Goal: Obtain resource: Obtain resource

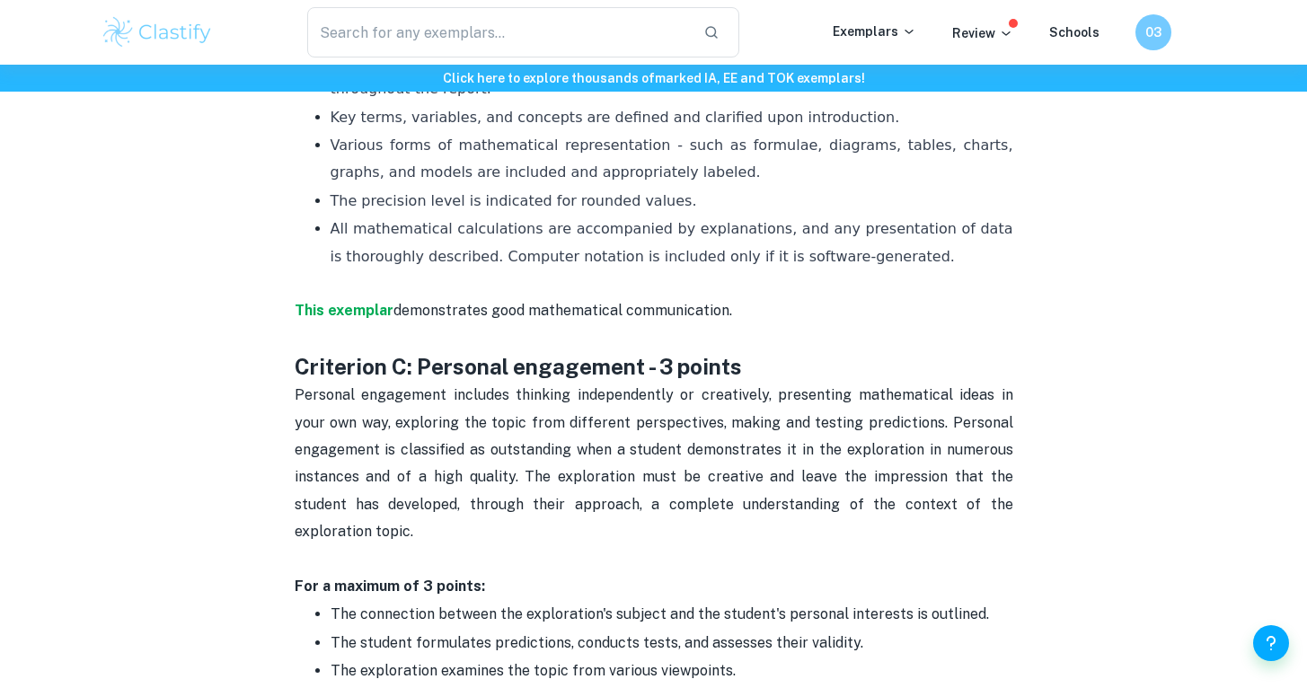
scroll to position [1644, 0]
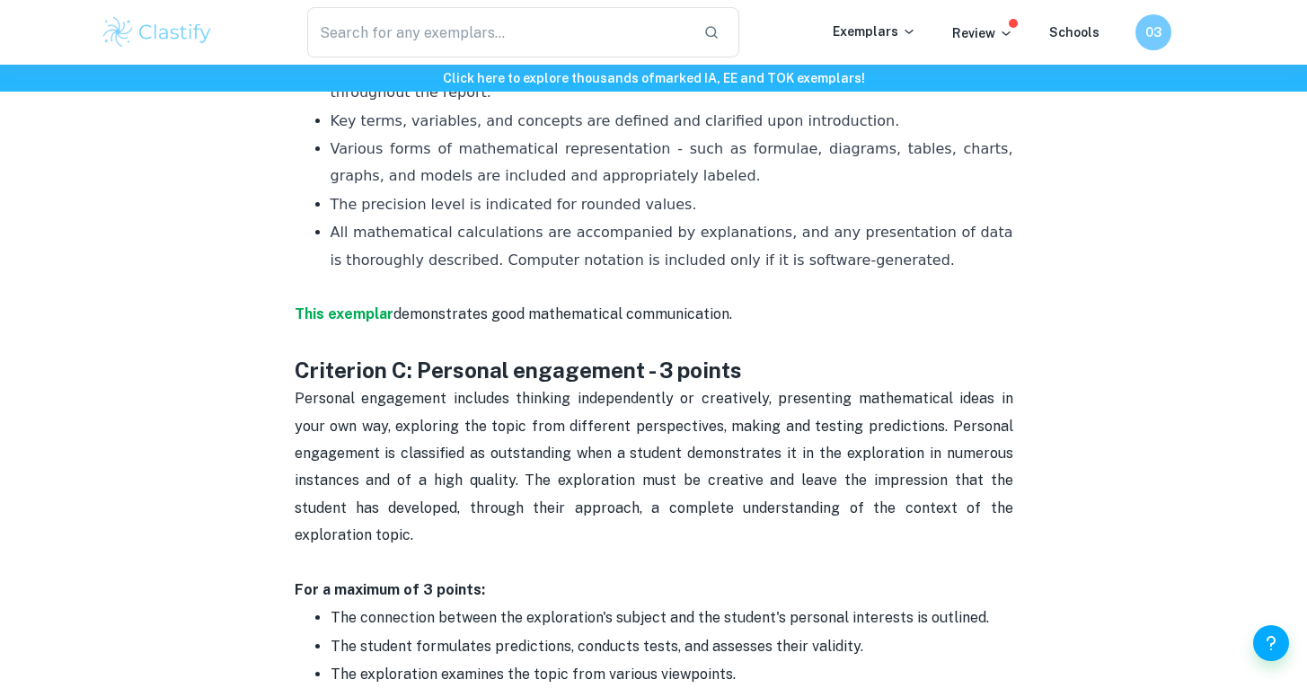
click at [742, 399] on span "Personal engagement includes thinking independently or creatively, presenting m…" at bounding box center [656, 467] width 722 height 154
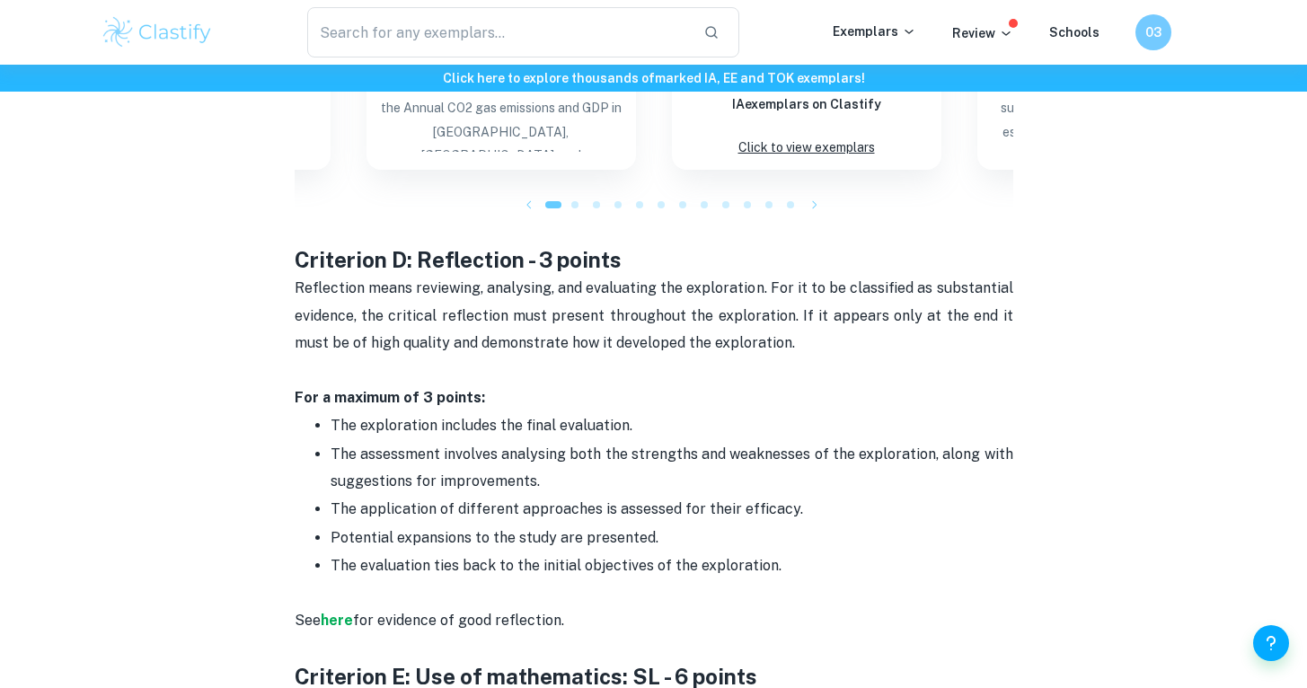
scroll to position [2797, 0]
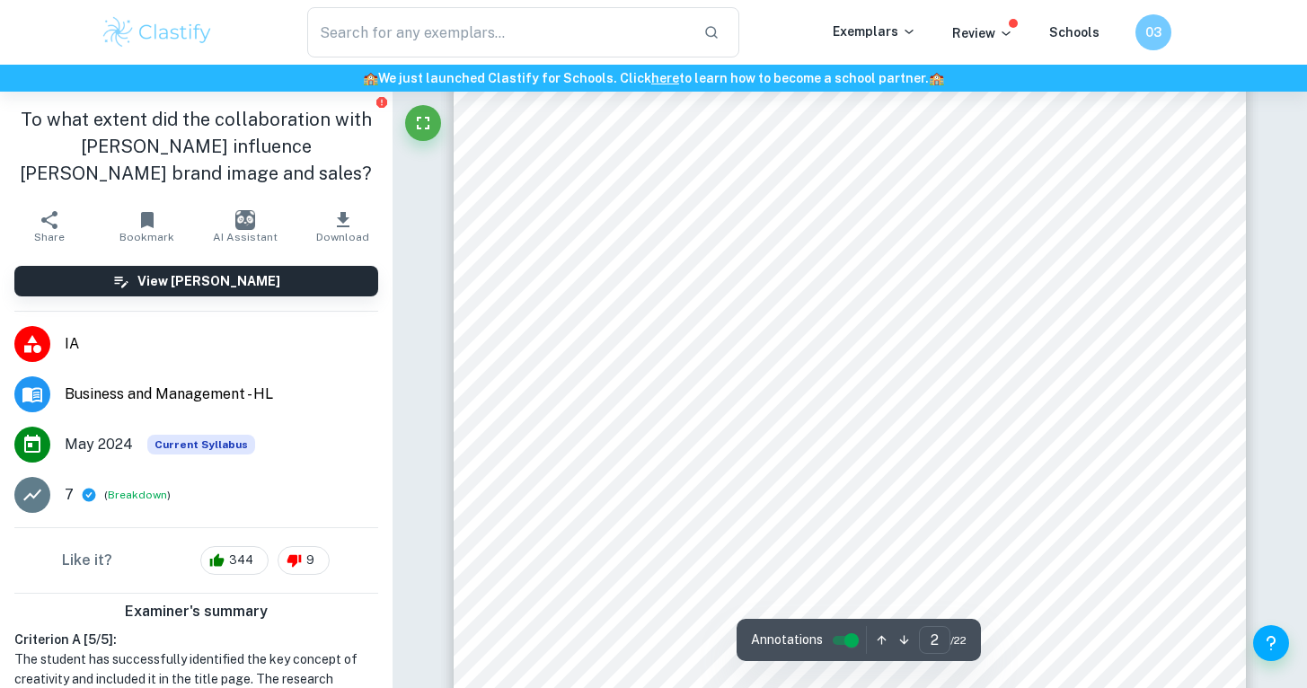
scroll to position [1379, 0]
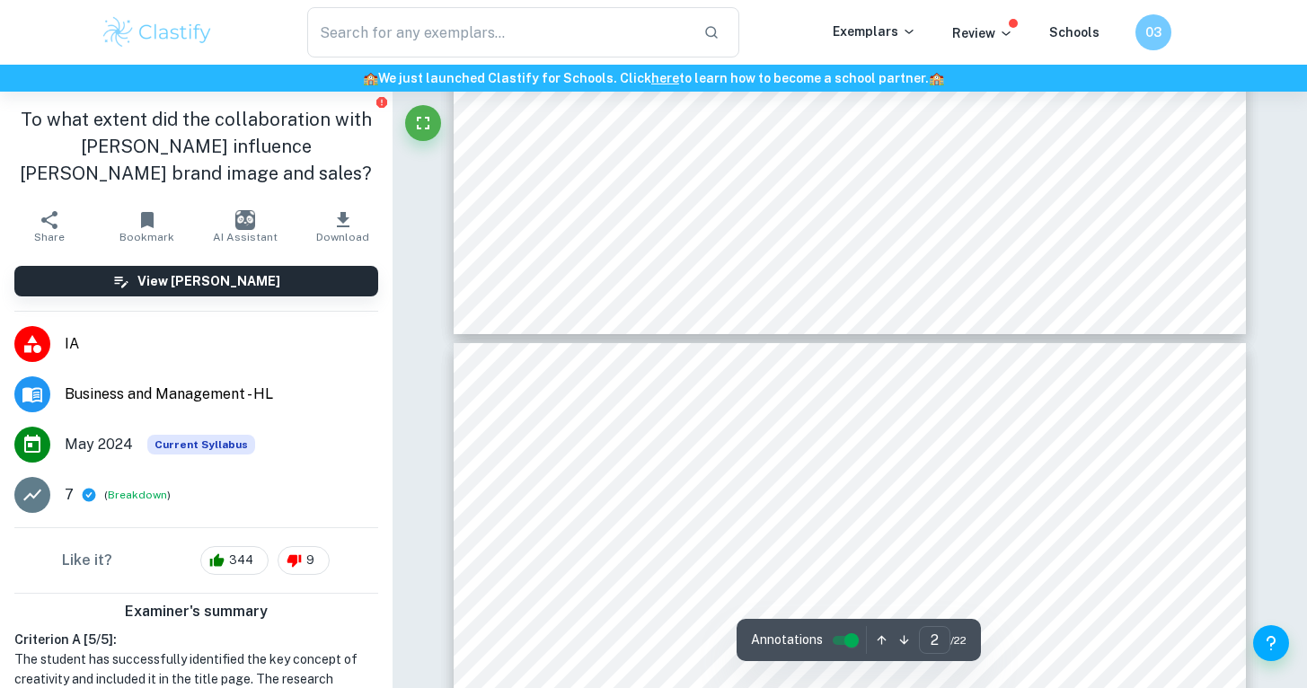
type input "3"
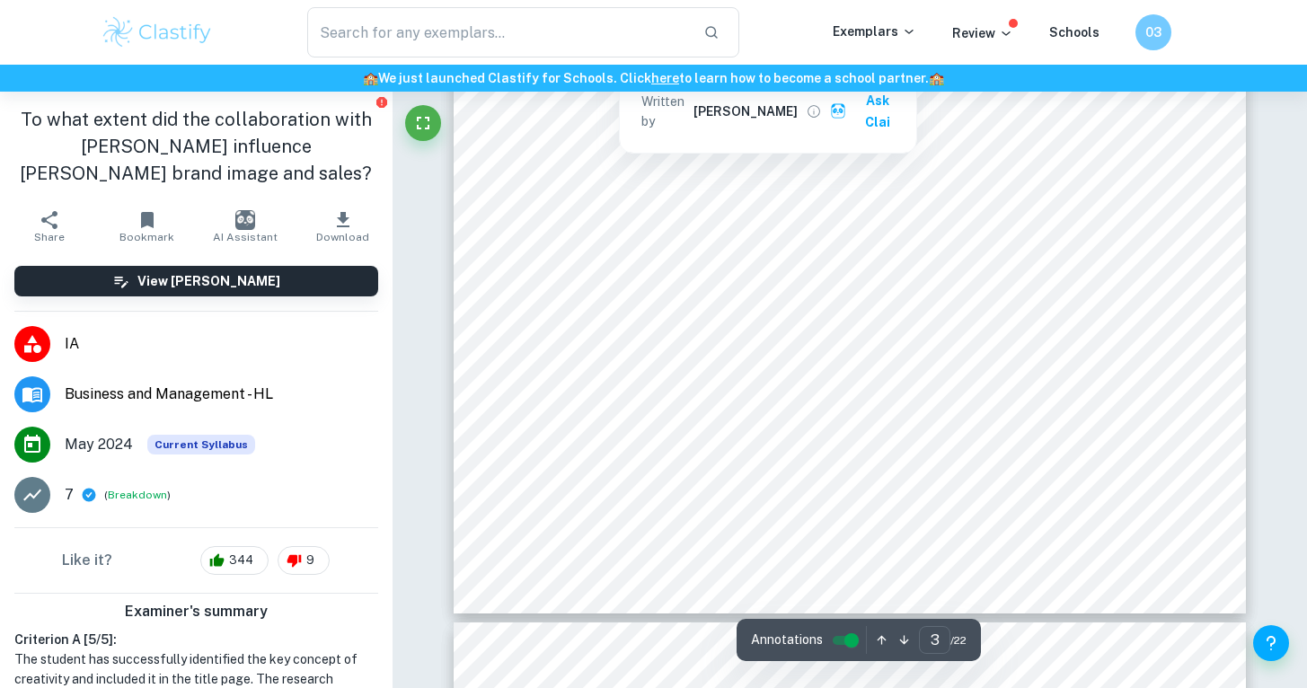
scroll to position [3000, 0]
click at [1039, 432] on div "Introduction [PERSON_NAME] is one of the largest fast-food chains in the world,…" at bounding box center [850, 52] width 792 height 1119
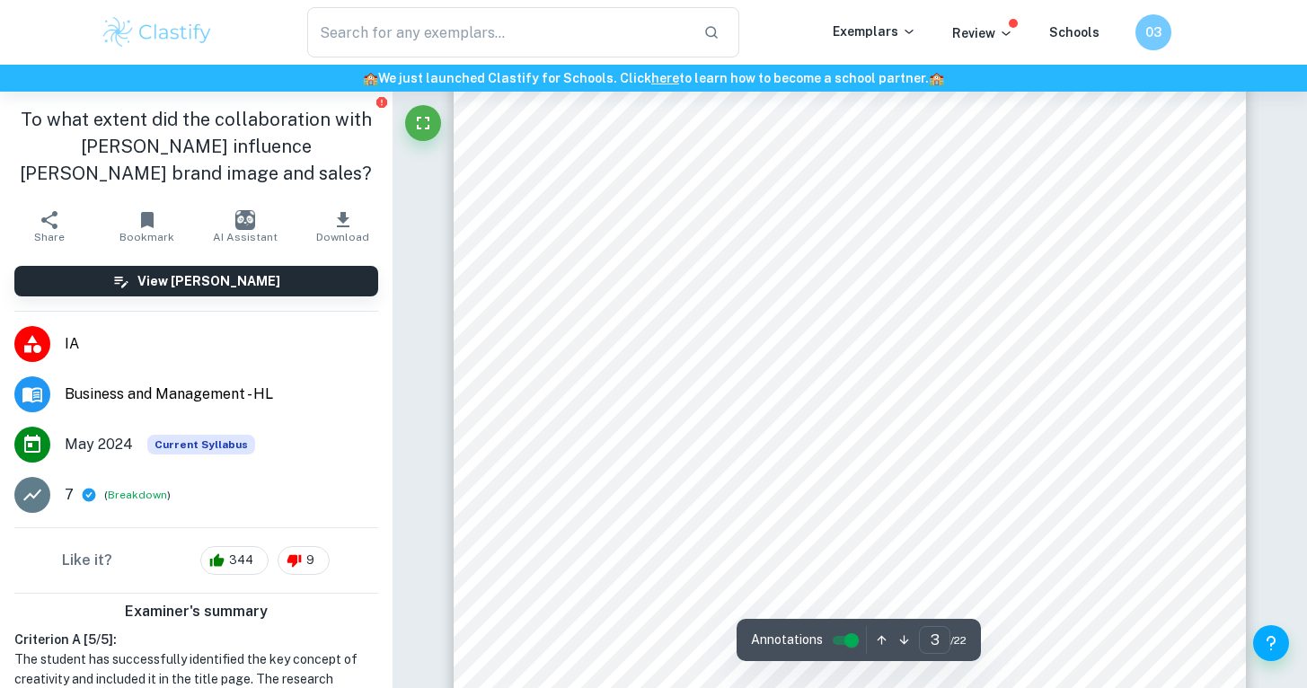
scroll to position [2680, 0]
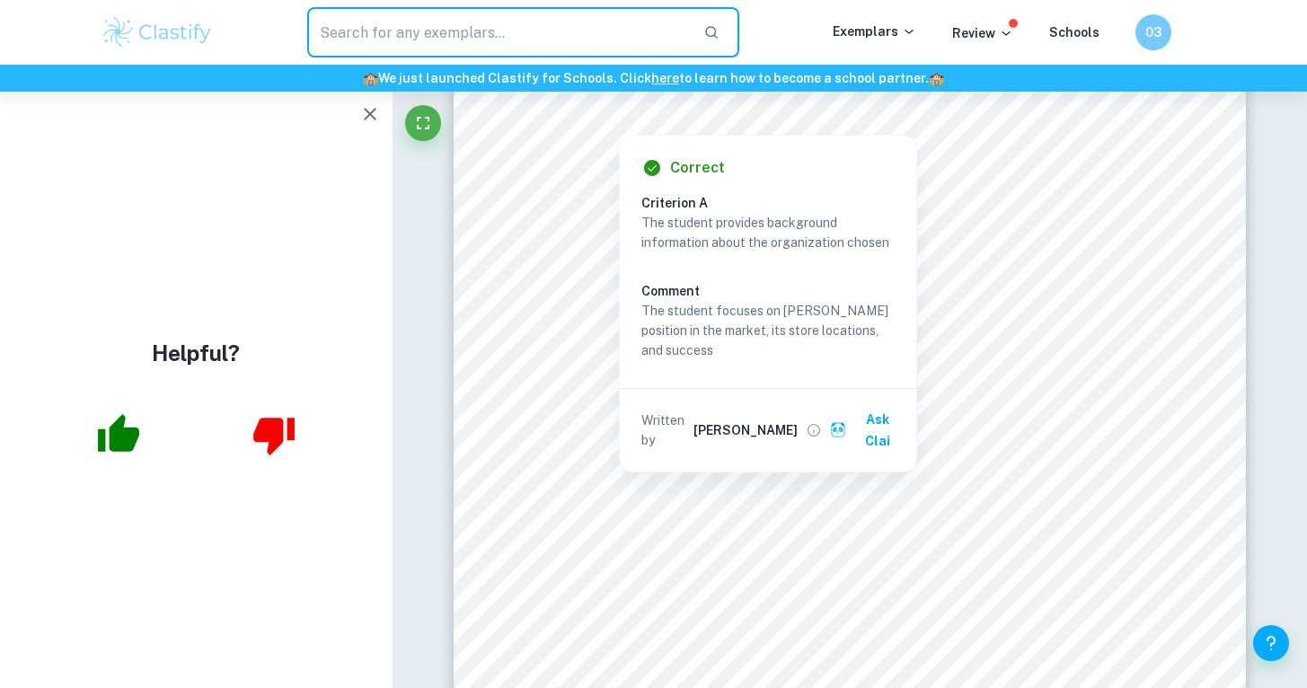
click at [578, 40] on input "text" at bounding box center [498, 32] width 383 height 50
type input "math IA"
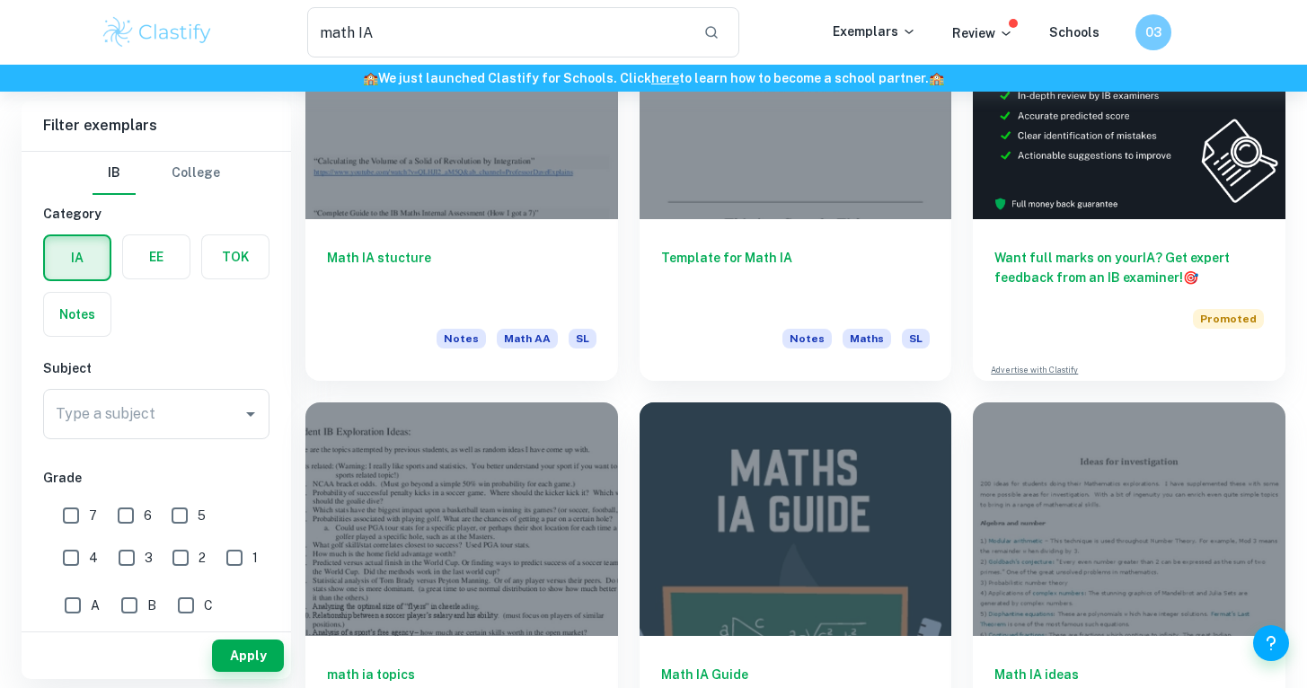
scroll to position [212, 0]
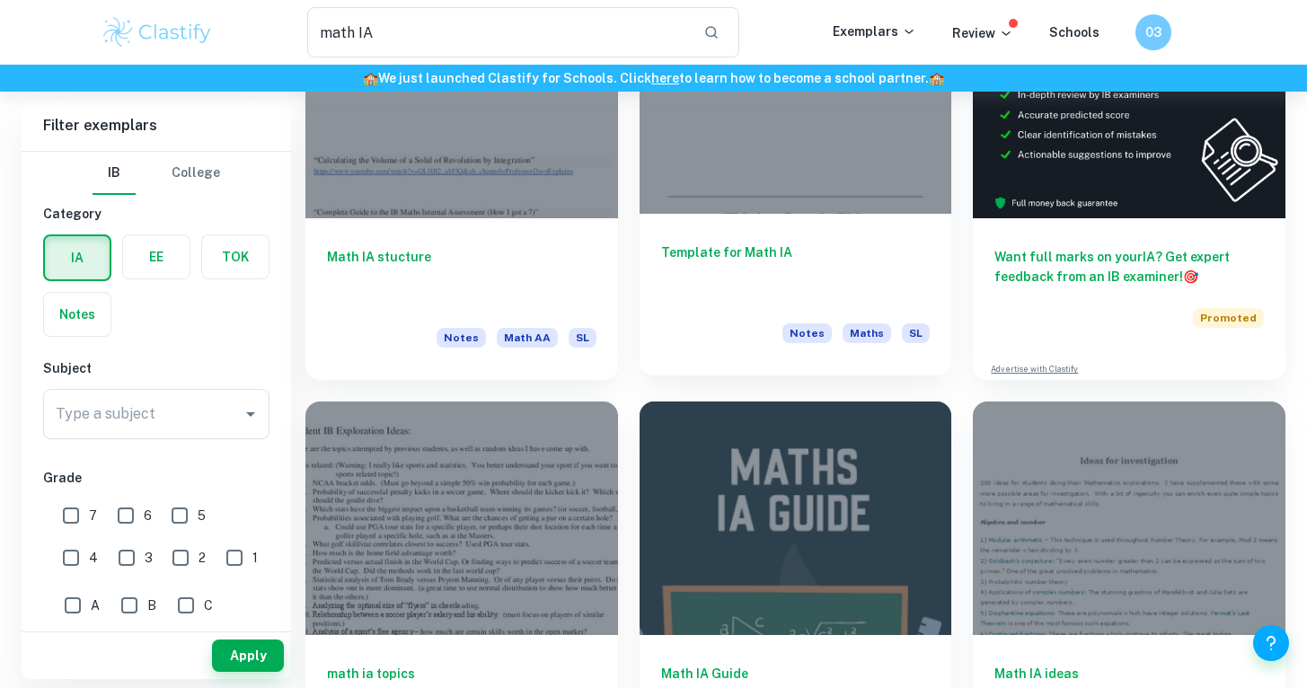
click at [747, 237] on div "Template for Math IA Notes Maths SL" at bounding box center [795, 295] width 313 height 162
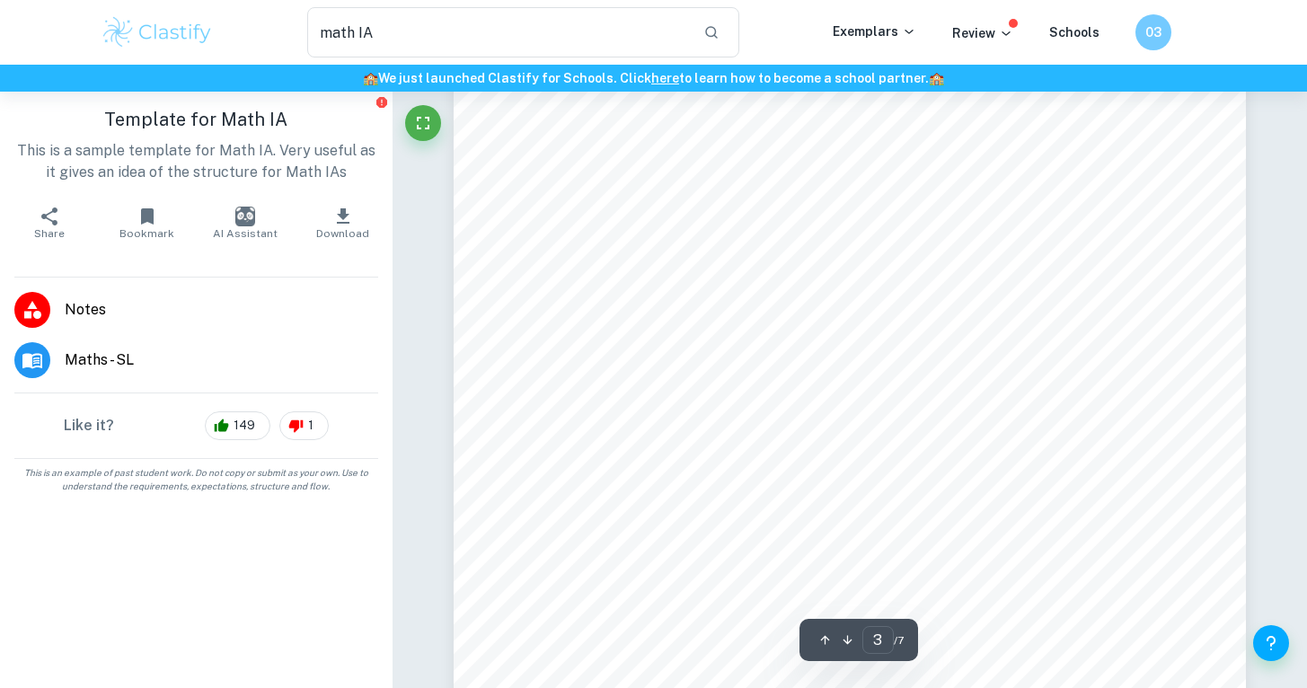
scroll to position [2589, 0]
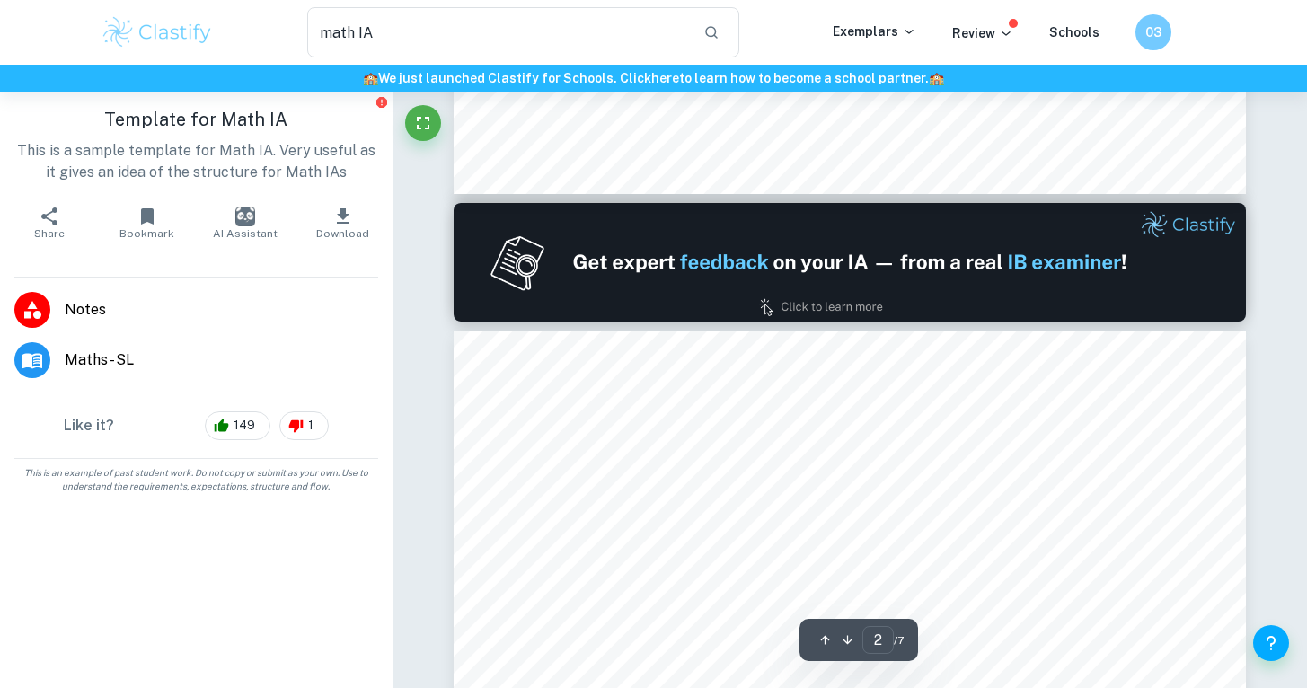
type input "1"
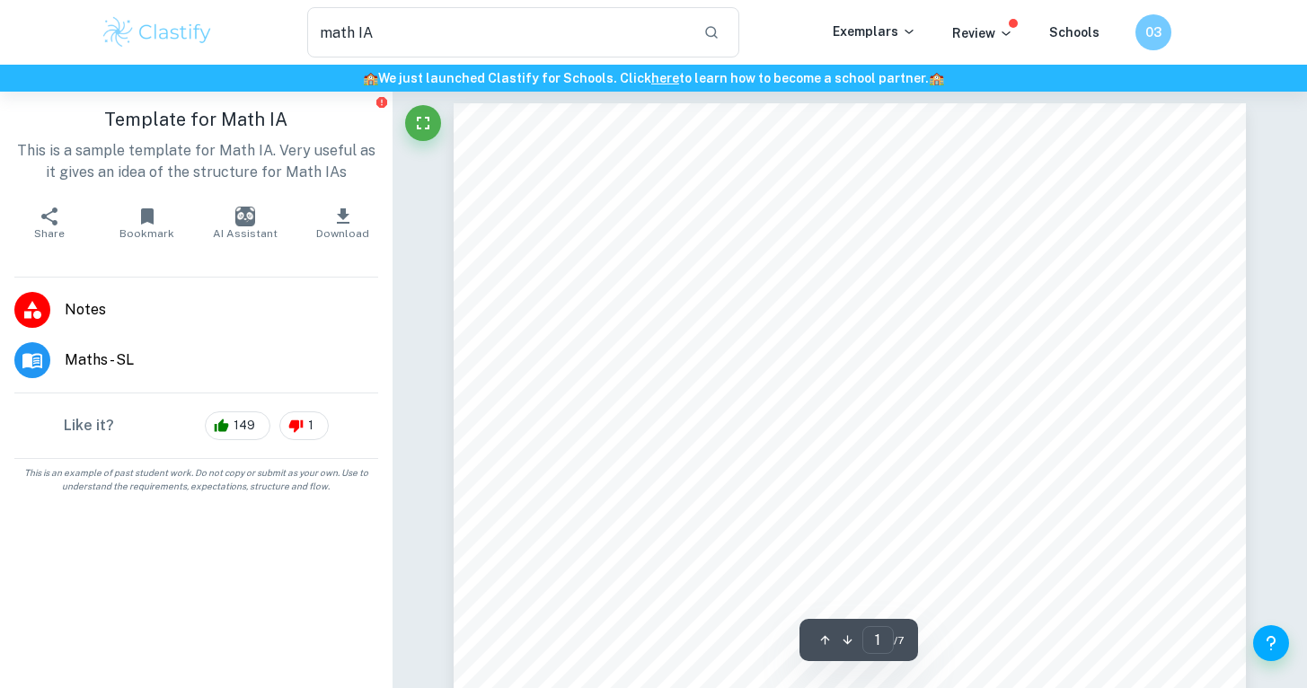
scroll to position [0, 0]
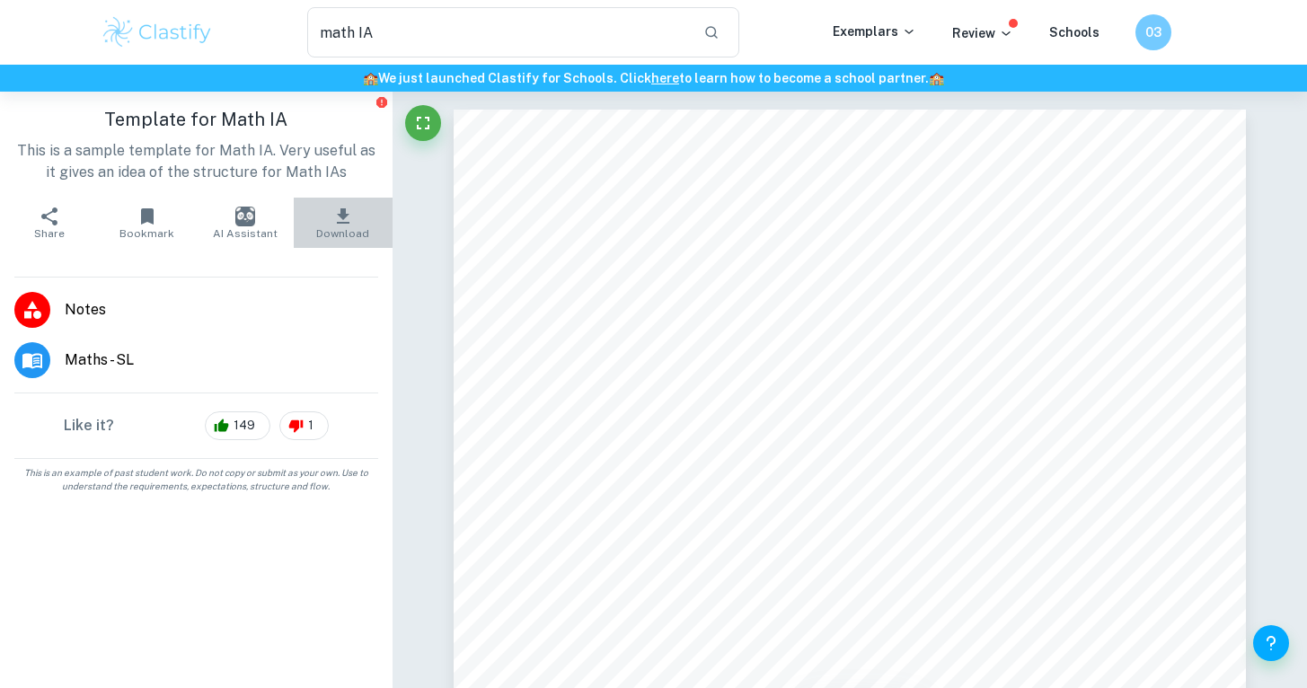
click at [334, 218] on icon "button" at bounding box center [343, 217] width 22 height 22
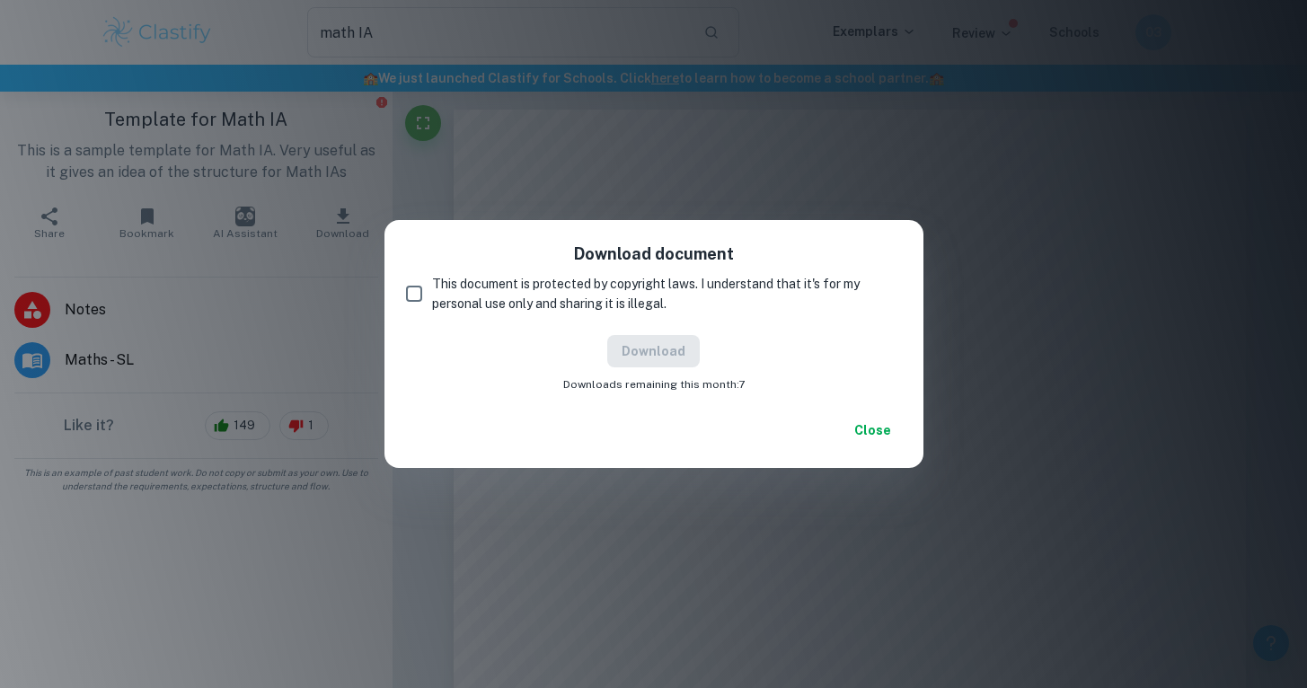
click at [418, 294] on input "This document is protected by copyright laws. I understand that it's for my per…" at bounding box center [414, 294] width 36 height 36
checkbox input "true"
click at [689, 350] on button "Download" at bounding box center [653, 351] width 92 height 32
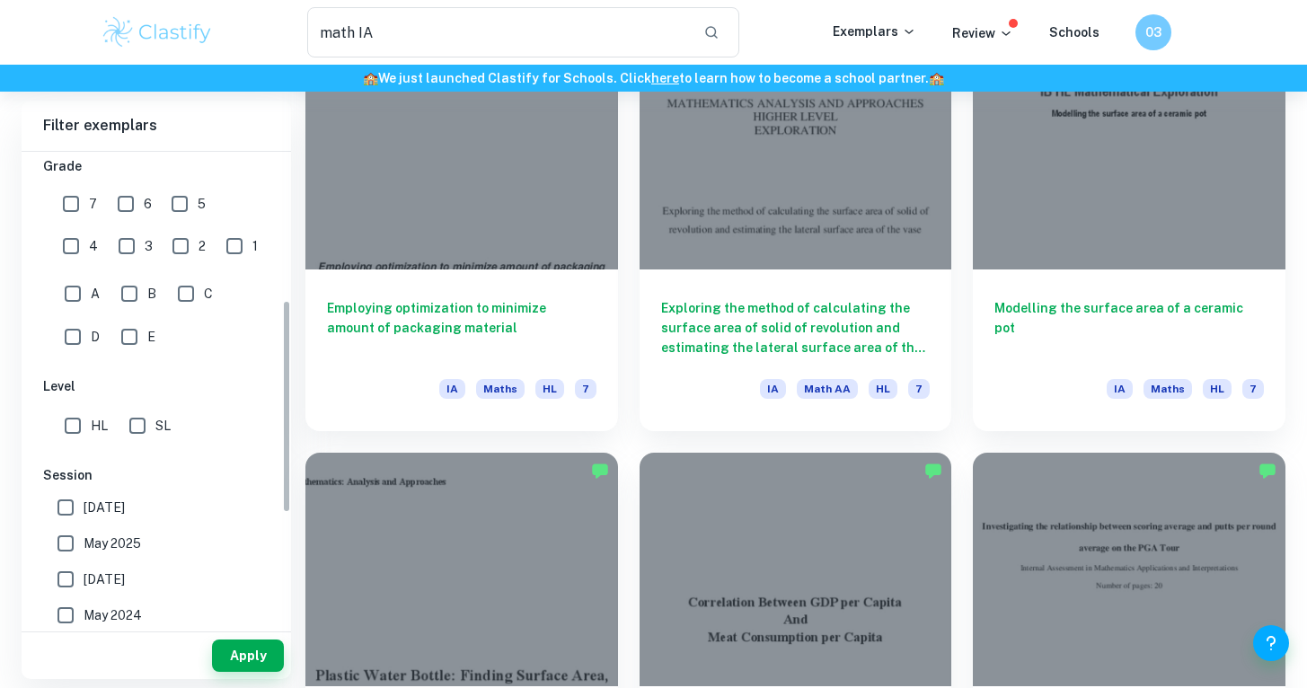
scroll to position [334, 0]
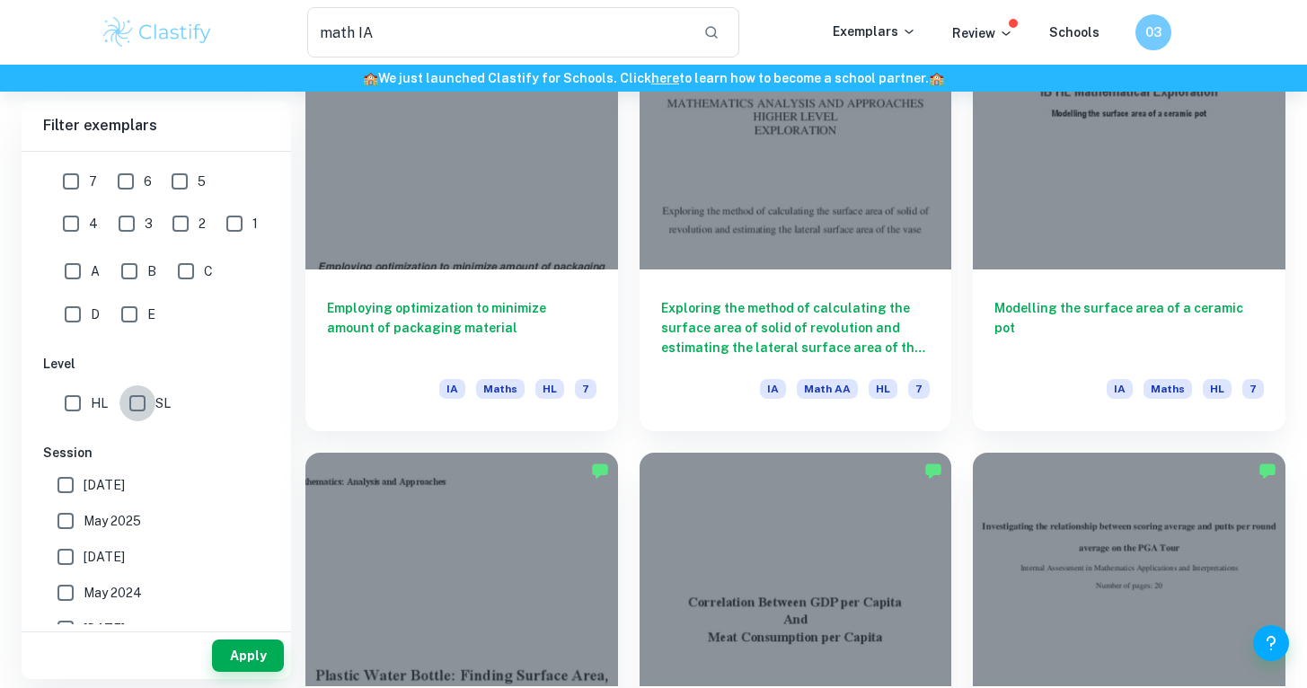
click at [143, 401] on input "SL" at bounding box center [137, 403] width 36 height 36
checkbox input "true"
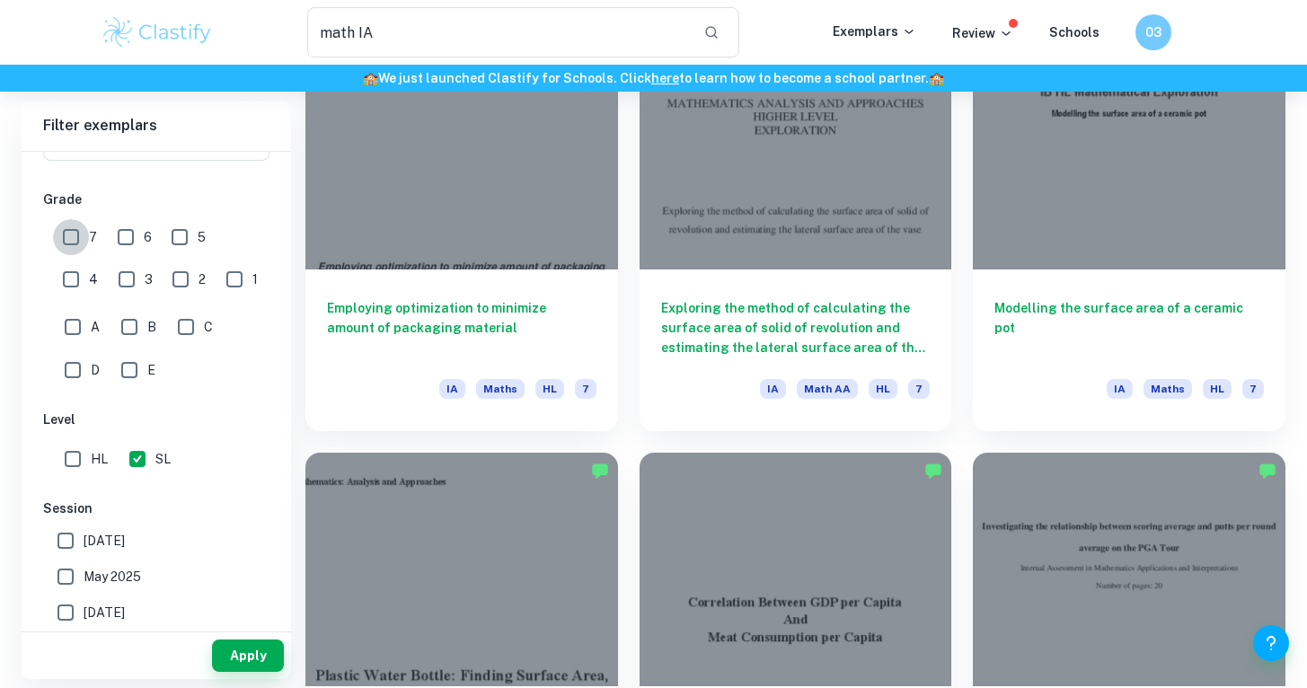
click at [72, 233] on input "7" at bounding box center [71, 237] width 36 height 36
checkbox input "true"
click at [127, 236] on input "6" at bounding box center [126, 237] width 36 height 36
checkbox input "true"
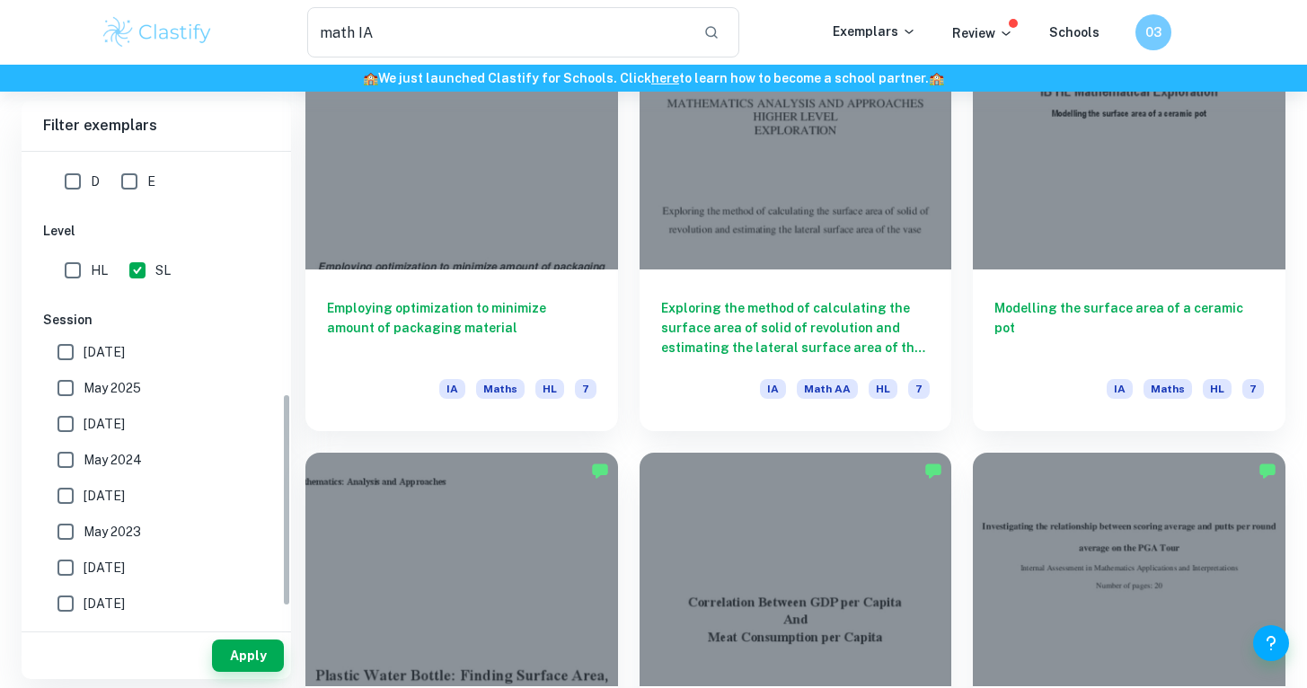
scroll to position [534, 0]
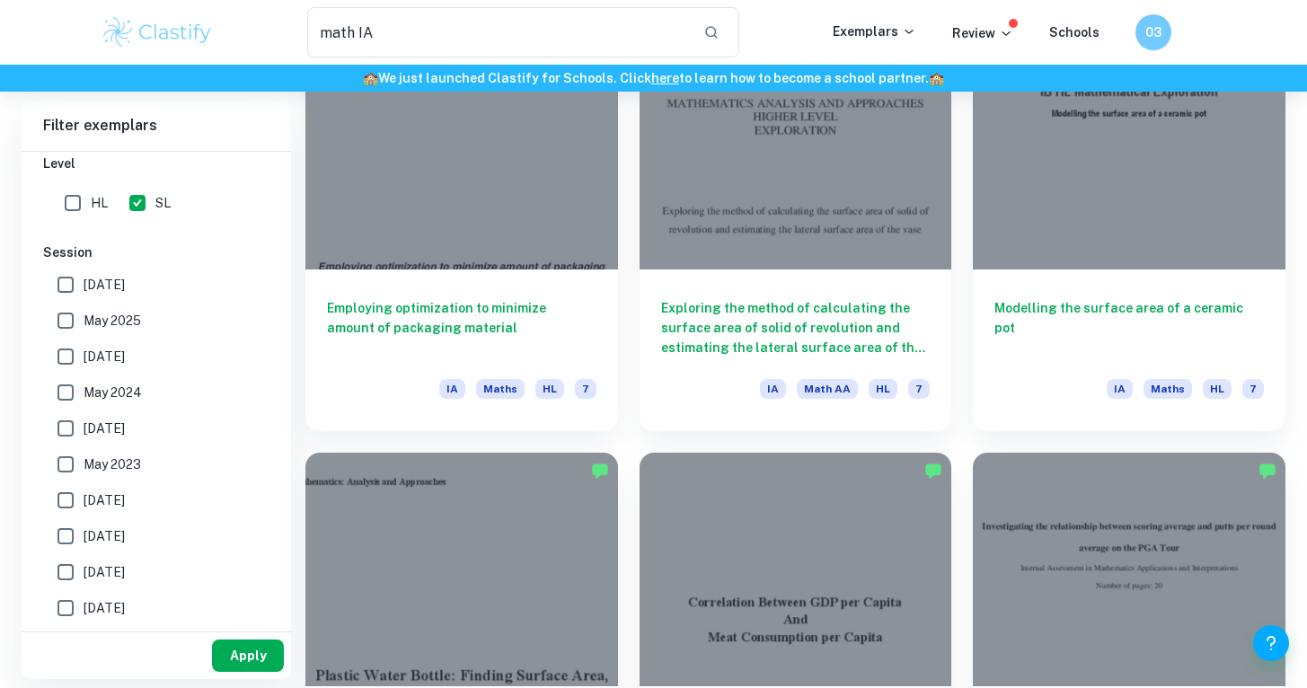
click at [243, 647] on button "Apply" at bounding box center [248, 655] width 72 height 32
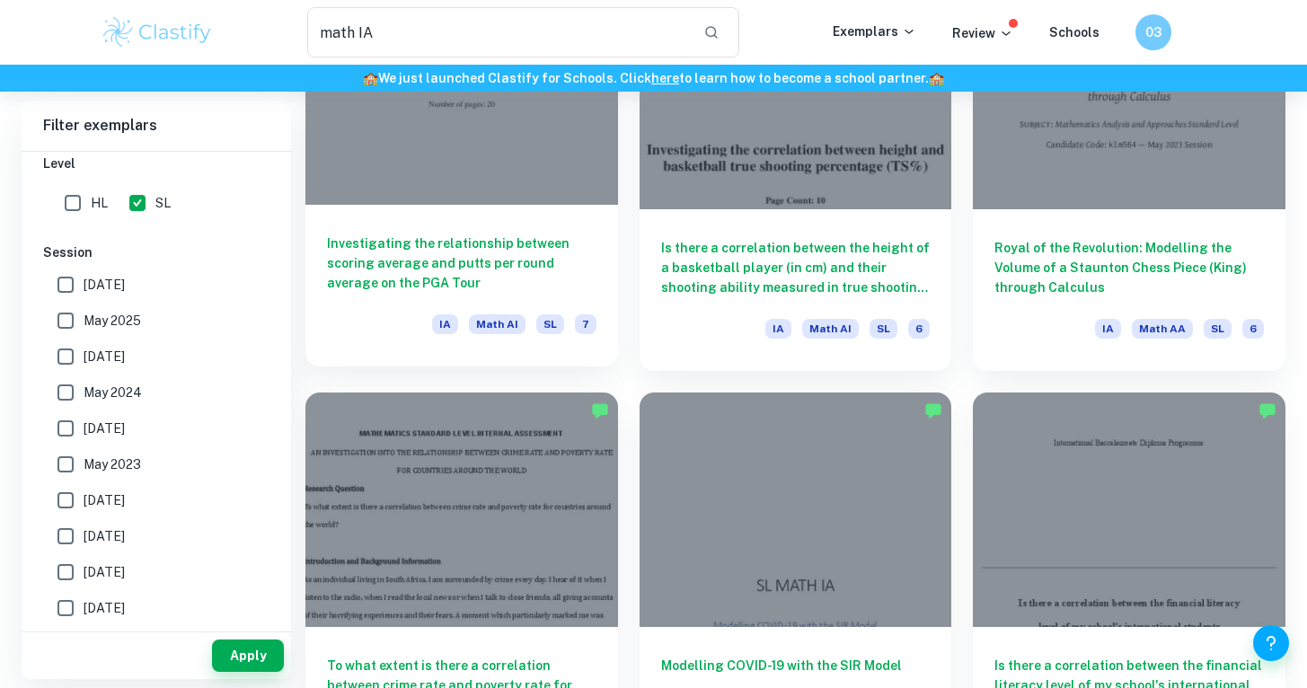
scroll to position [623, 0]
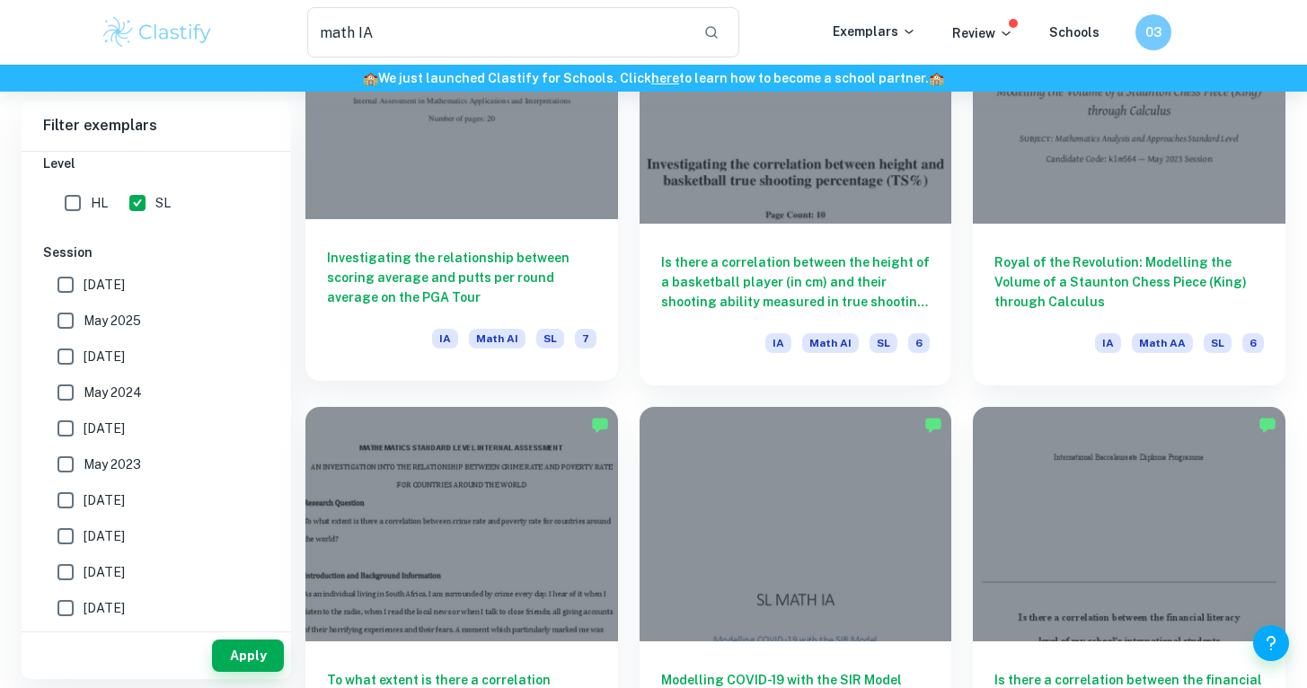
click at [522, 230] on div "Investigating the relationship between scoring average and putts per round aver…" at bounding box center [461, 300] width 313 height 162
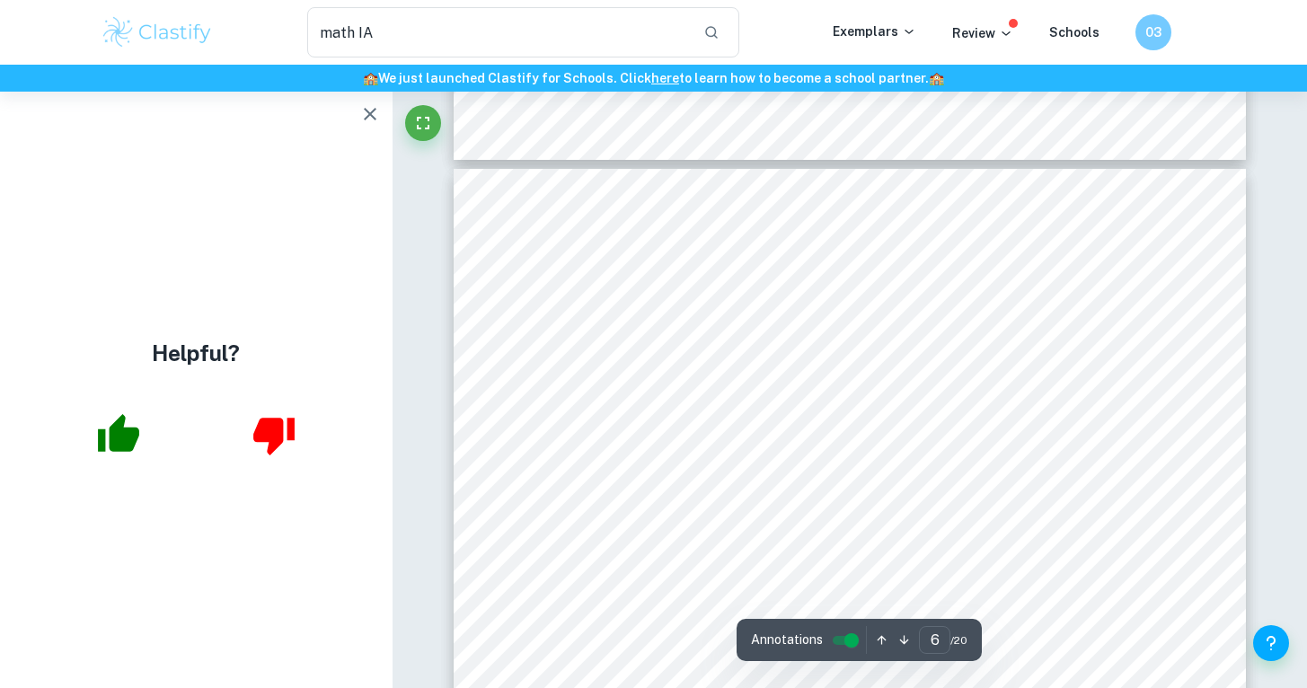
scroll to position [6095, 0]
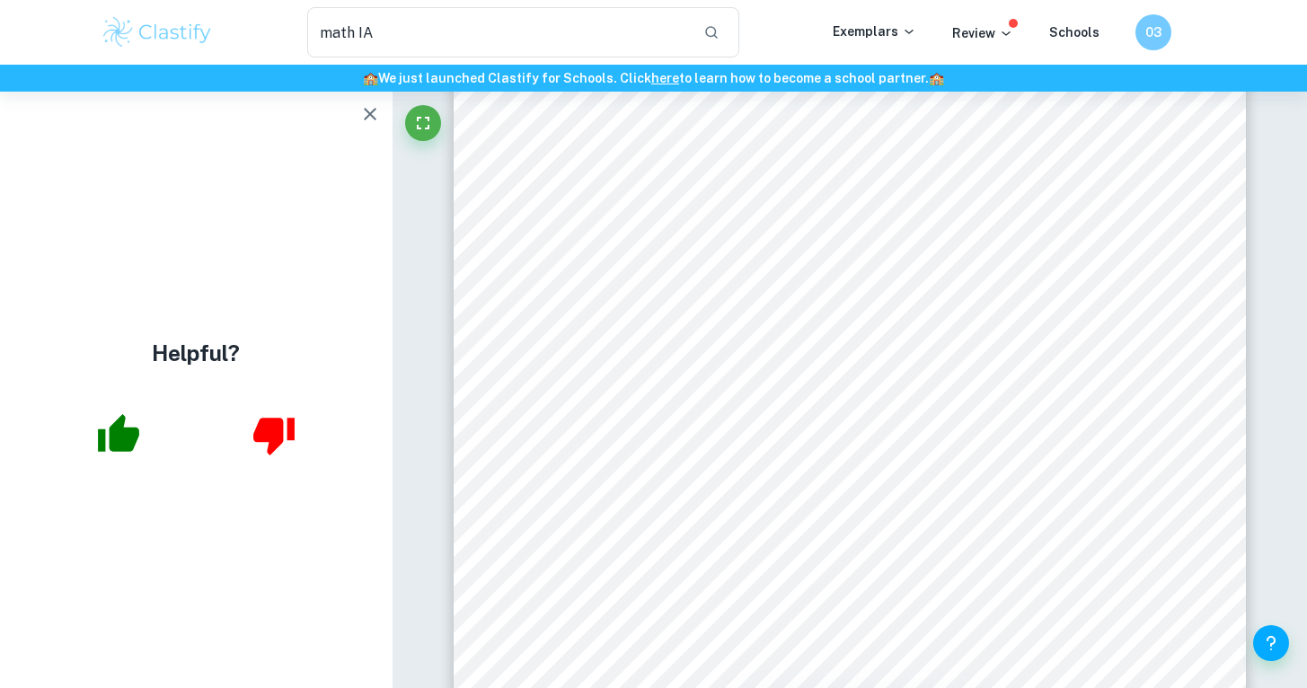
click at [377, 120] on icon "button" at bounding box center [370, 114] width 22 height 22
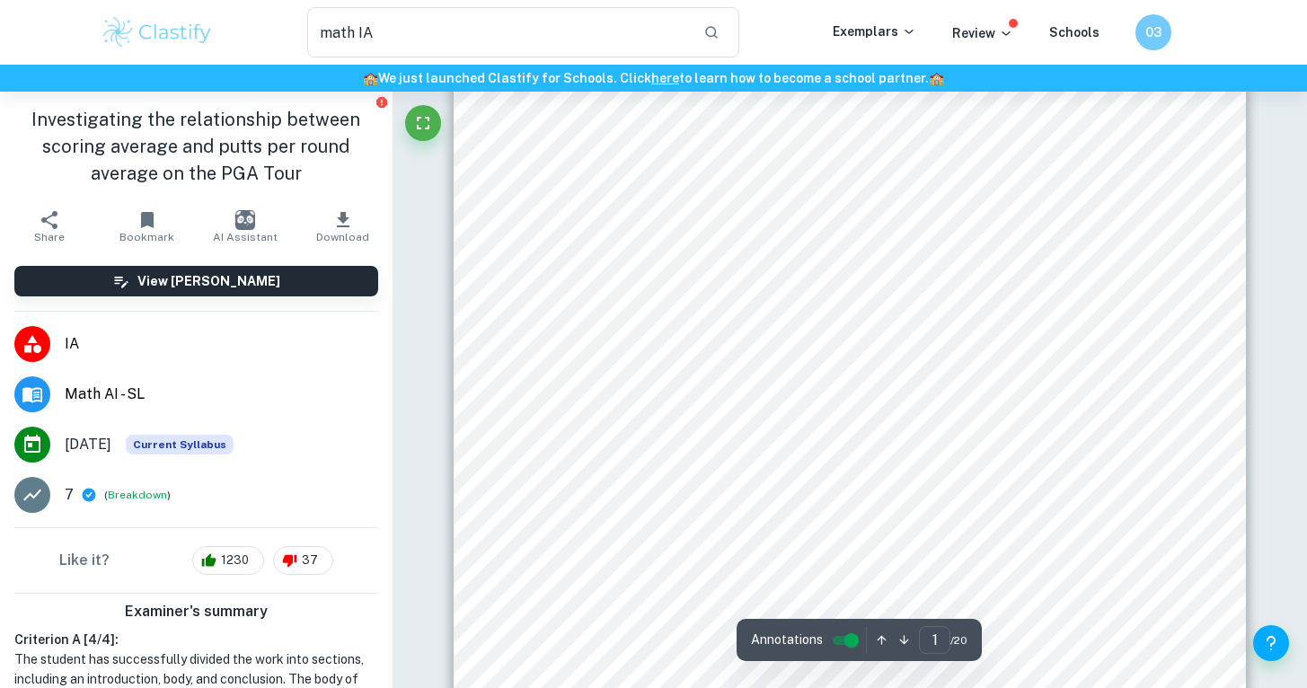
scroll to position [0, 0]
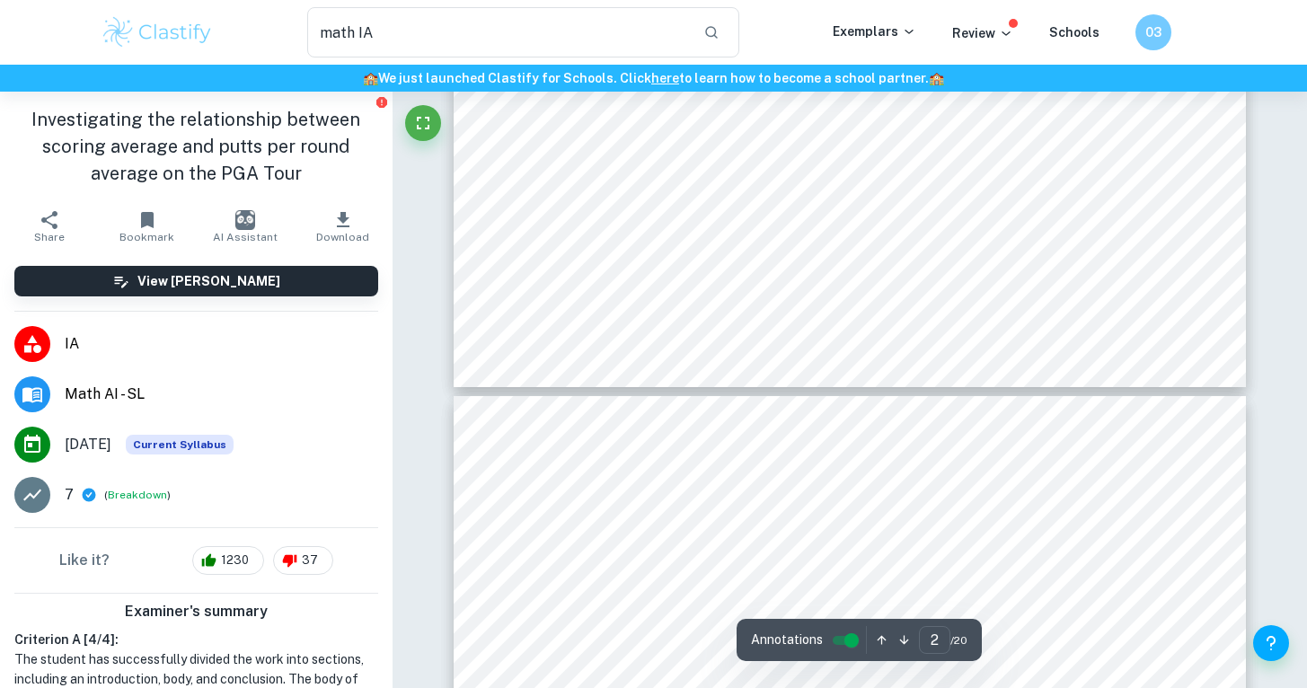
type input "3"
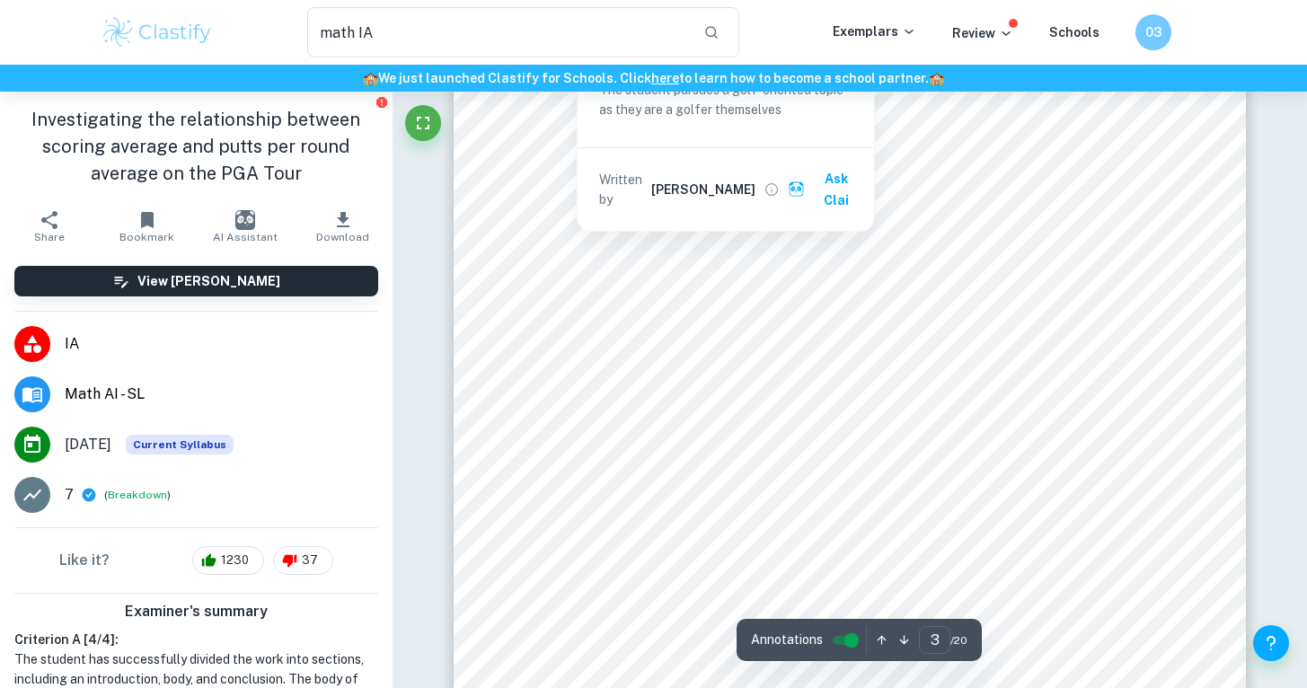
scroll to position [2934, 0]
